Goal: Task Accomplishment & Management: Manage account settings

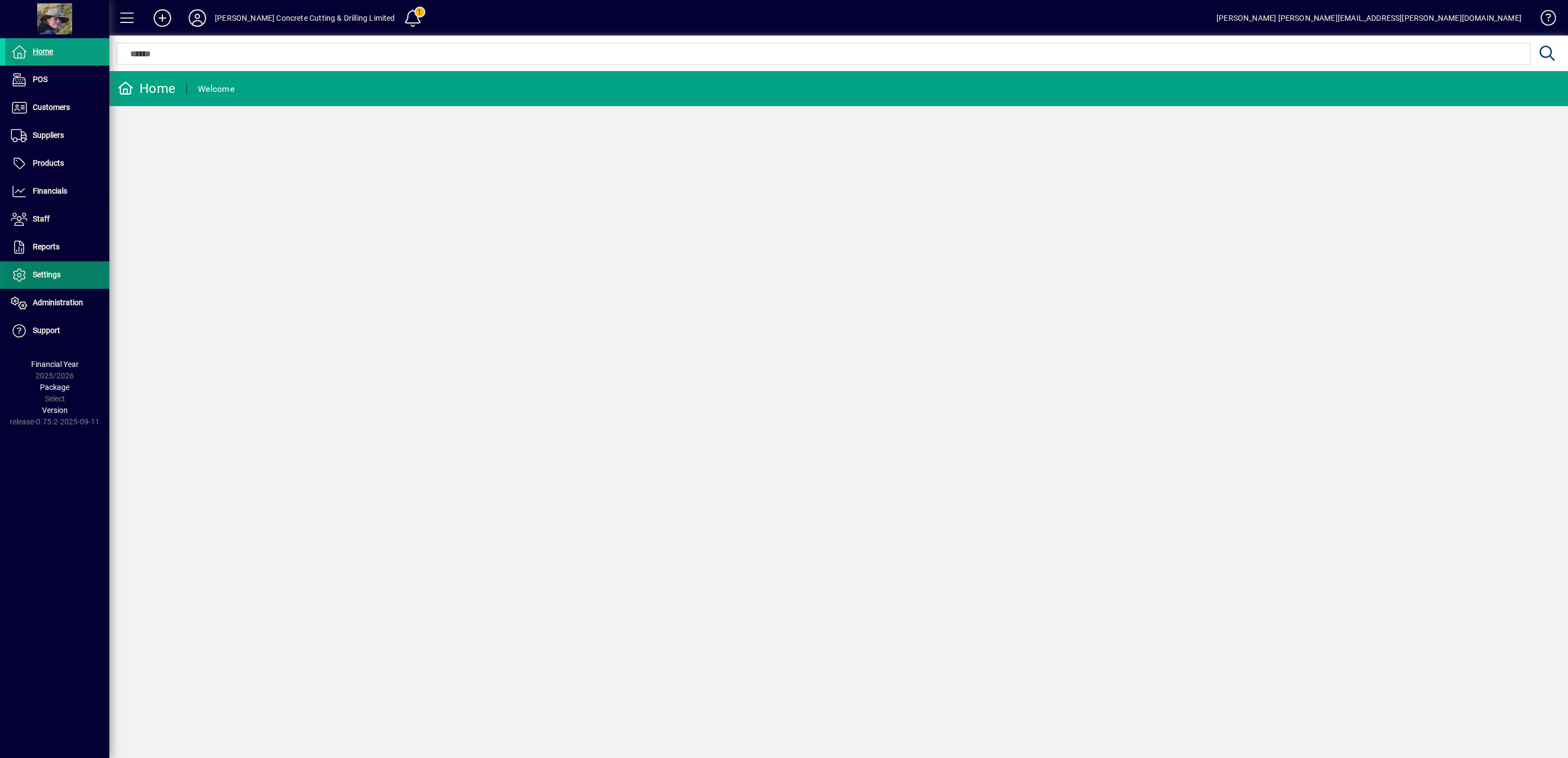
click at [48, 279] on span "Settings" at bounding box center [47, 275] width 28 height 9
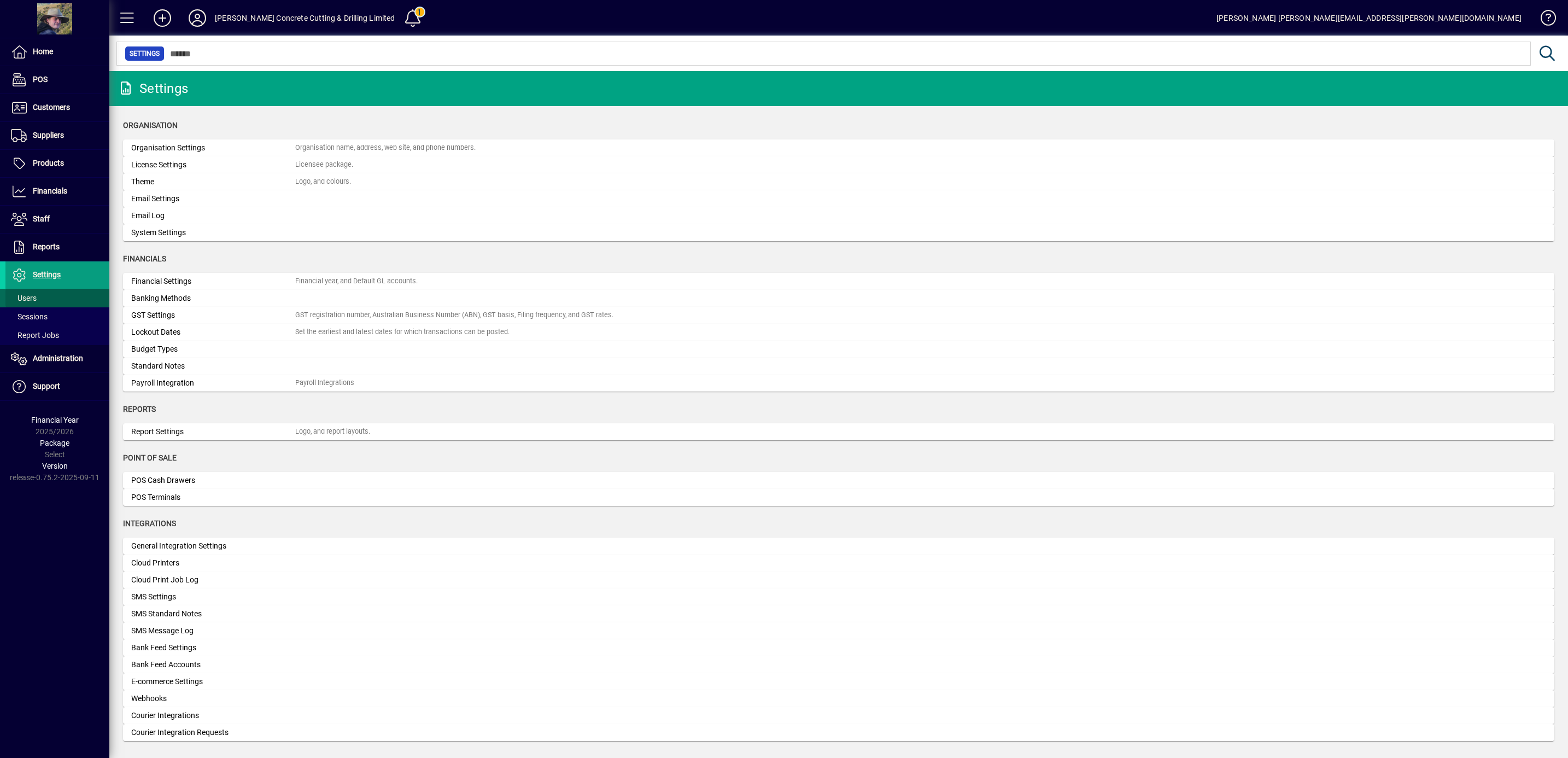
click at [28, 294] on span "Users" at bounding box center [21, 298] width 31 height 12
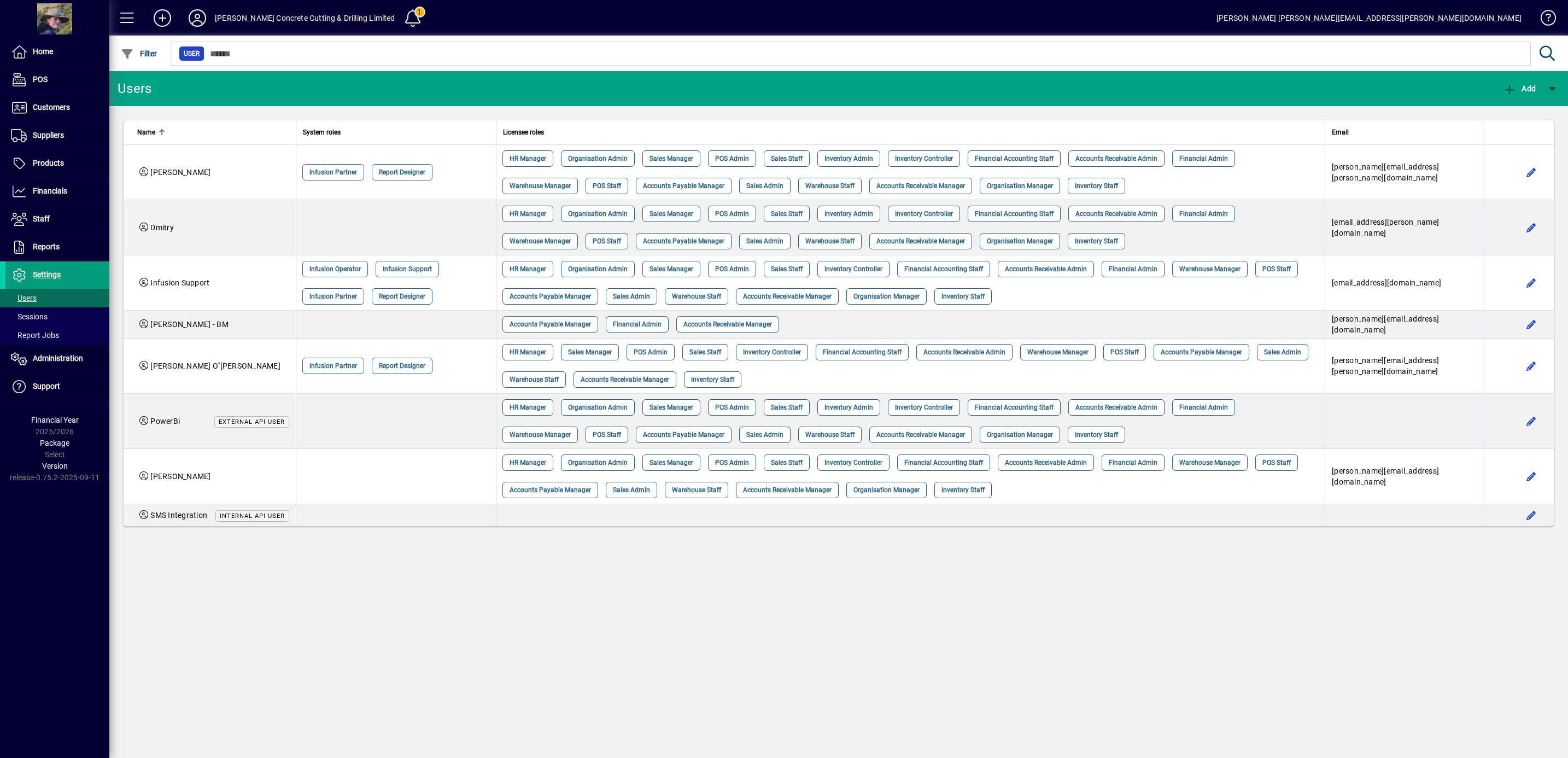
click at [191, 18] on icon at bounding box center [197, 18] width 22 height 18
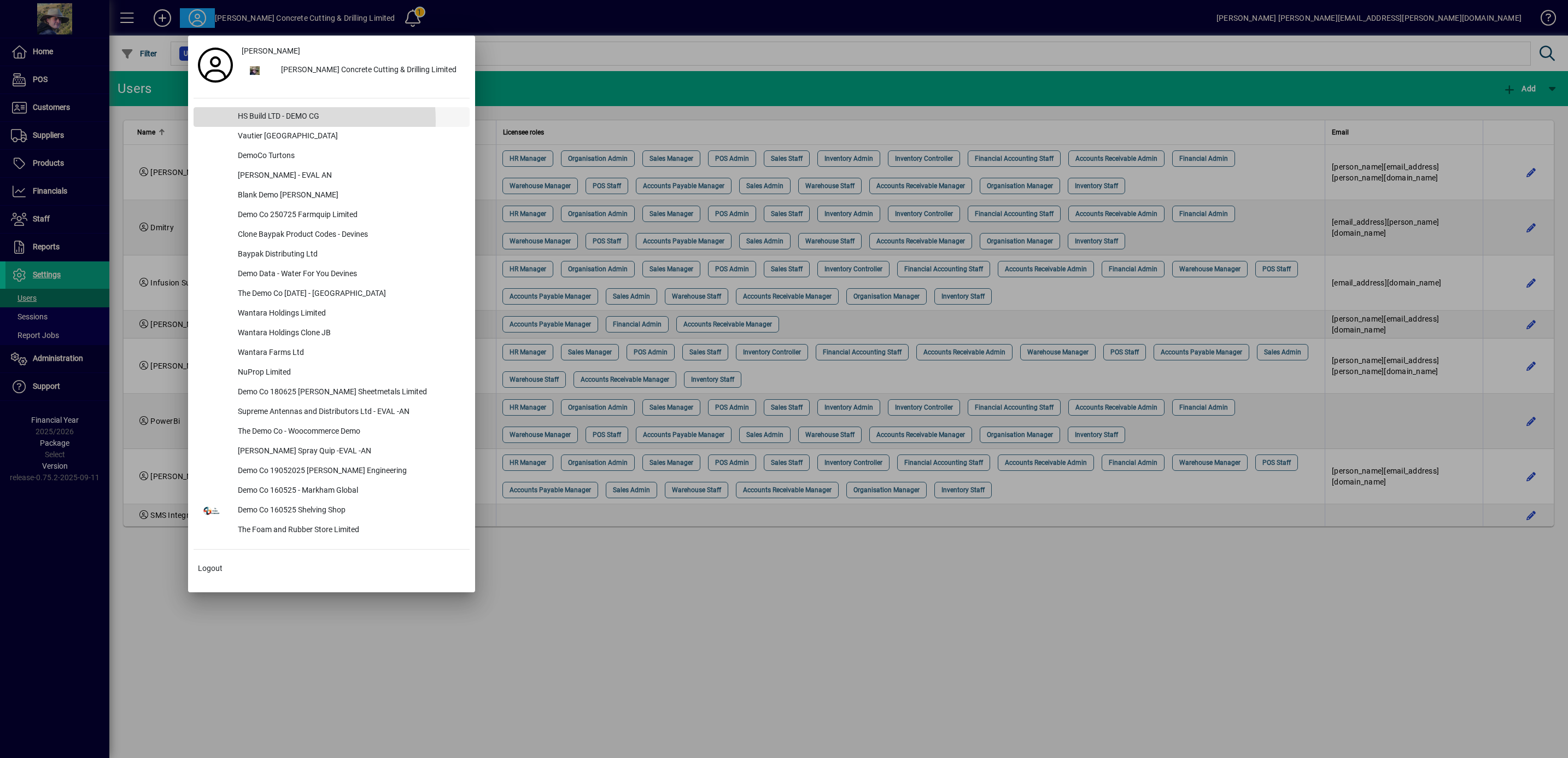
click at [271, 121] on div "HS Build LTD - DEMO CG" at bounding box center [349, 117] width 241 height 20
